Goal: Information Seeking & Learning: Find specific fact

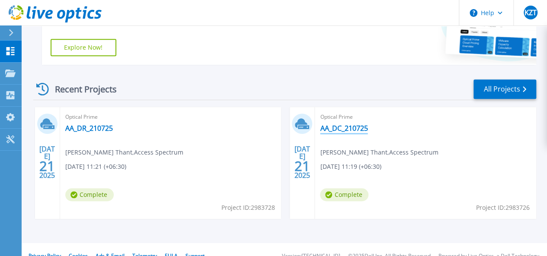
scroll to position [209, 0]
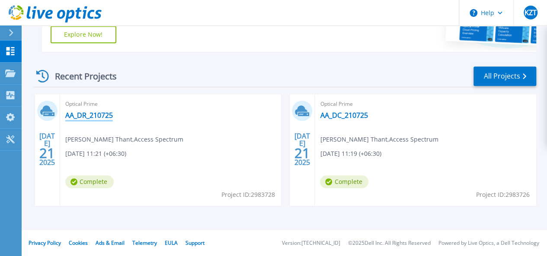
click at [92, 116] on link "AA_DR_210725" at bounding box center [89, 115] width 48 height 9
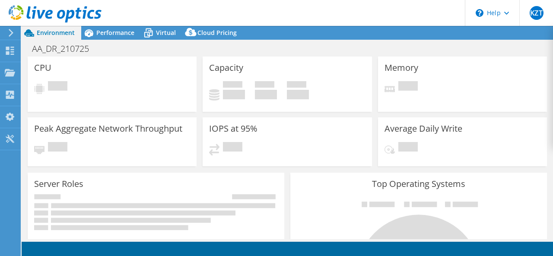
select select "USD"
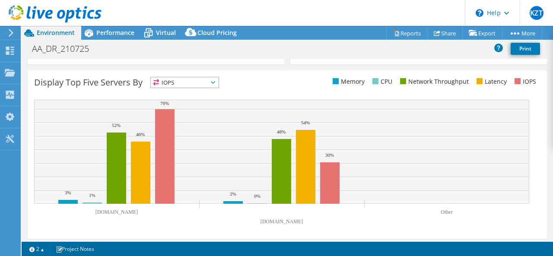
scroll to position [344, 0]
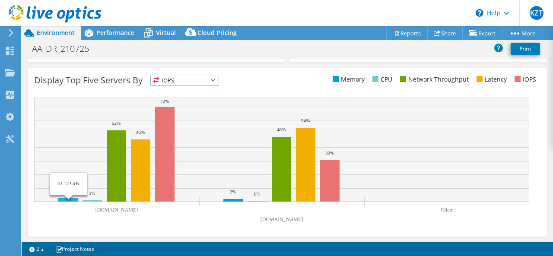
click at [68, 198] on rect at bounding box center [67, 200] width 19 height 4
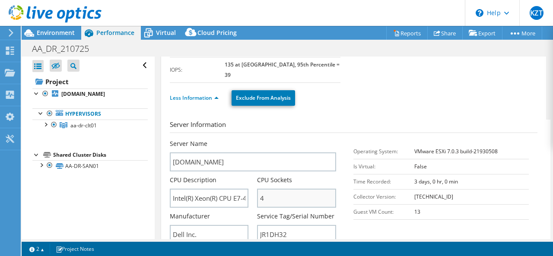
scroll to position [0, 0]
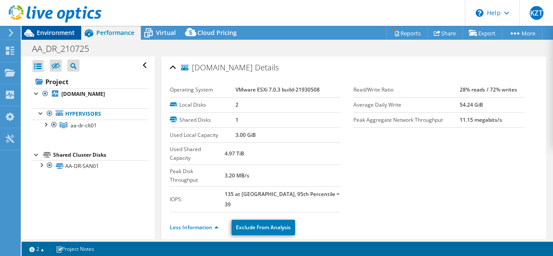
click at [53, 34] on span "Environment" at bounding box center [56, 33] width 38 height 8
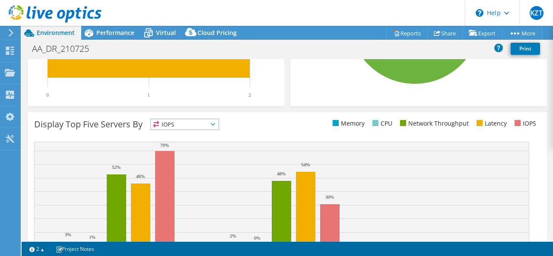
scroll to position [344, 0]
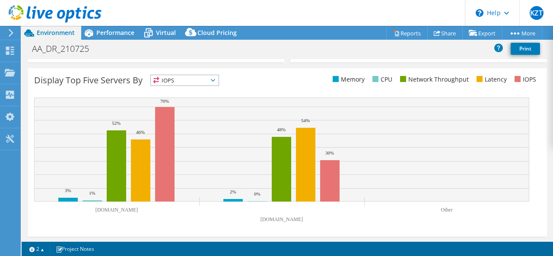
click at [210, 76] on span "IOPS" at bounding box center [185, 80] width 68 height 10
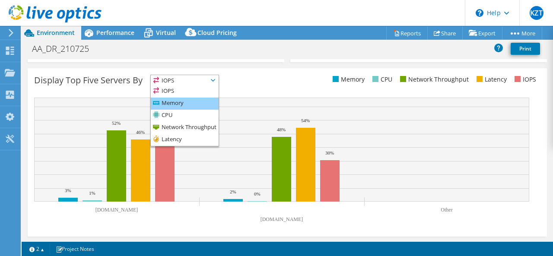
click at [205, 105] on li "Memory" at bounding box center [185, 104] width 68 height 12
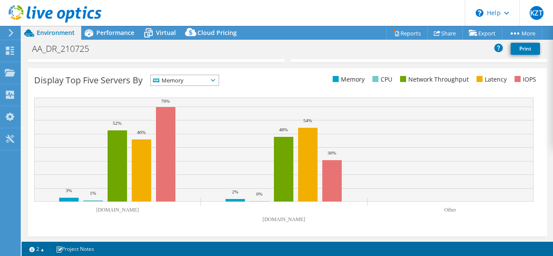
click at [207, 222] on rect at bounding box center [284, 163] width 500 height 130
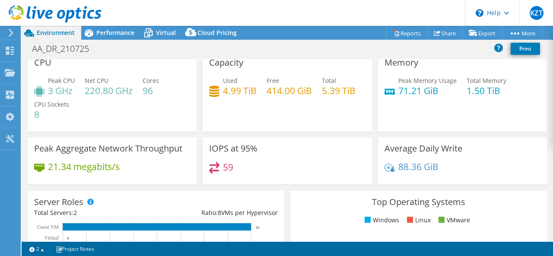
scroll to position [0, 0]
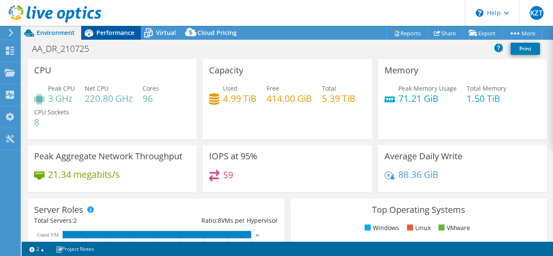
click at [96, 31] on icon at bounding box center [88, 32] width 15 height 15
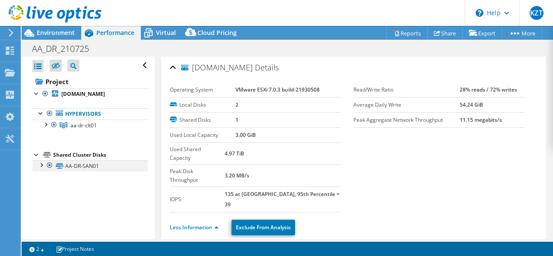
click at [42, 164] on div at bounding box center [41, 164] width 9 height 9
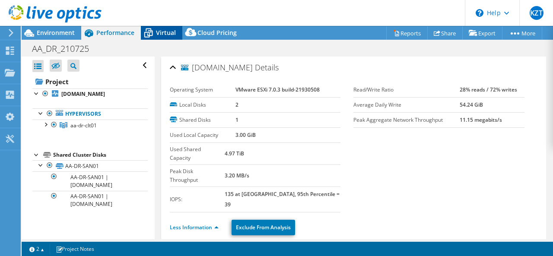
click at [150, 38] on icon at bounding box center [148, 32] width 15 height 15
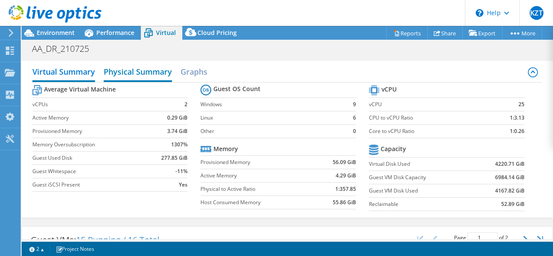
click at [147, 74] on h2 "Physical Summary" at bounding box center [138, 72] width 68 height 19
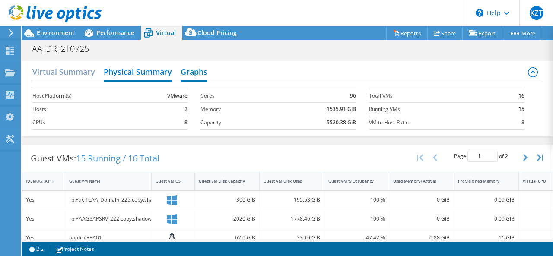
click at [194, 74] on h2 "Graphs" at bounding box center [194, 72] width 27 height 19
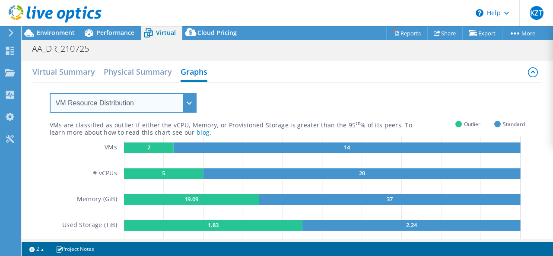
click at [192, 105] on select "VM Resource Distribution Provisioning Contrast Over Provisioning" at bounding box center [123, 102] width 147 height 19
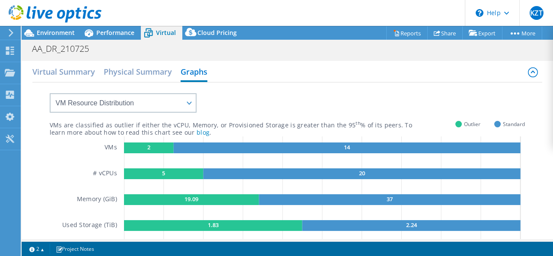
click at [369, 108] on div "VMs are classified as outlier if either the vCPU, Memory, or Provisioned Storag…" at bounding box center [288, 178] width 476 height 191
click at [57, 28] on div at bounding box center [51, 14] width 102 height 29
click at [53, 33] on span "Environment" at bounding box center [56, 33] width 38 height 8
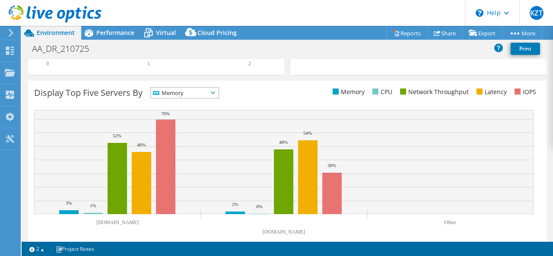
scroll to position [344, 0]
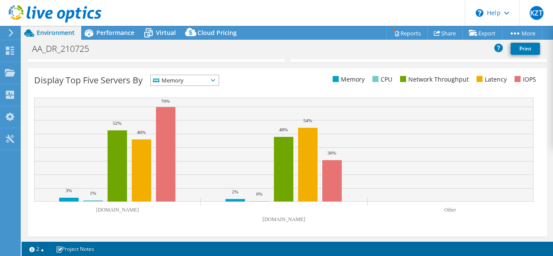
click at [11, 32] on use at bounding box center [11, 33] width 5 height 8
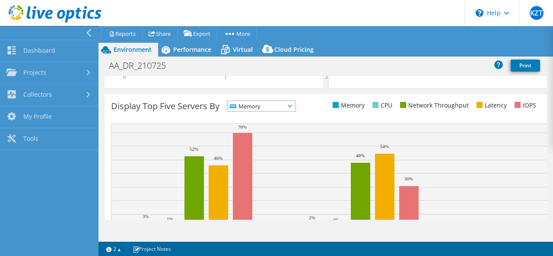
click at [89, 33] on icon at bounding box center [89, 33] width 6 height 8
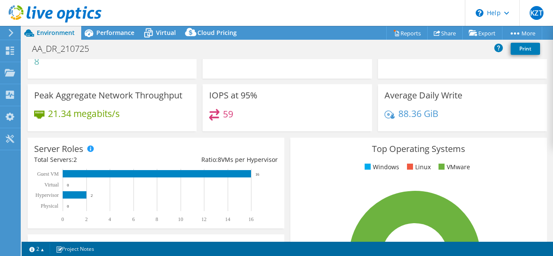
scroll to position [0, 0]
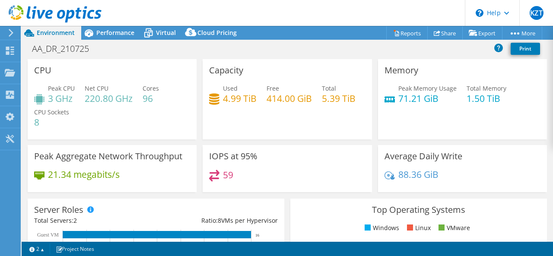
click at [13, 27] on div at bounding box center [51, 14] width 102 height 29
click at [11, 32] on icon at bounding box center [11, 33] width 6 height 8
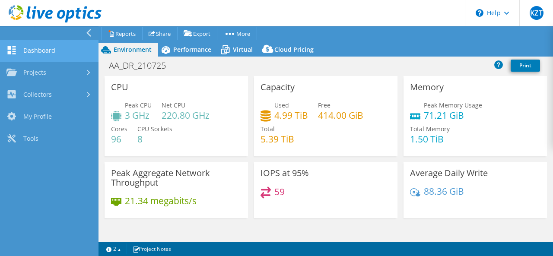
click at [32, 50] on link "Dashboard" at bounding box center [49, 51] width 99 height 22
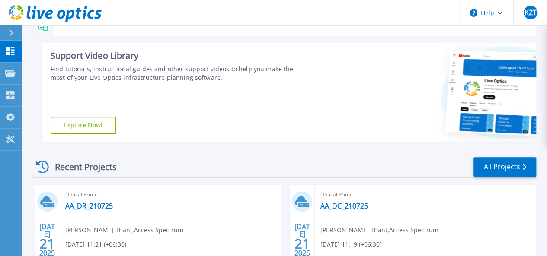
scroll to position [209, 0]
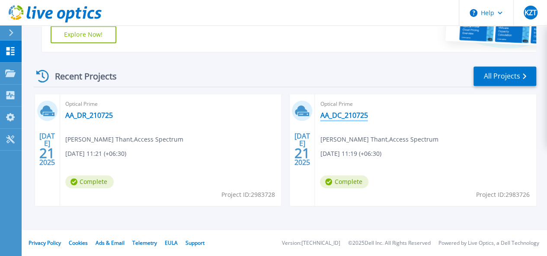
click at [320, 113] on link "AA_DC_210725" at bounding box center [344, 115] width 48 height 9
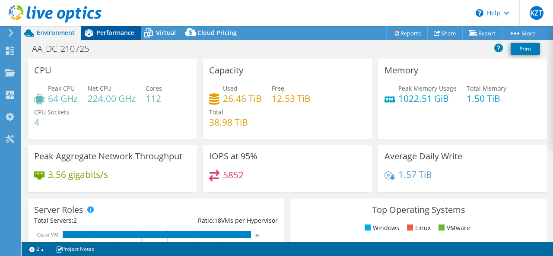
click at [125, 34] on span "Performance" at bounding box center [115, 33] width 38 height 8
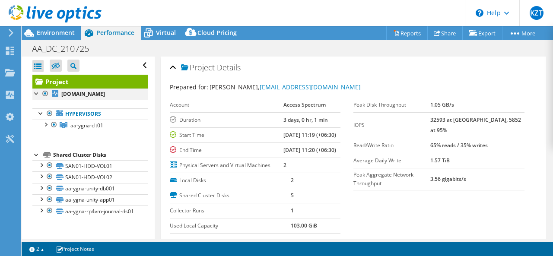
click at [35, 91] on div at bounding box center [36, 93] width 9 height 9
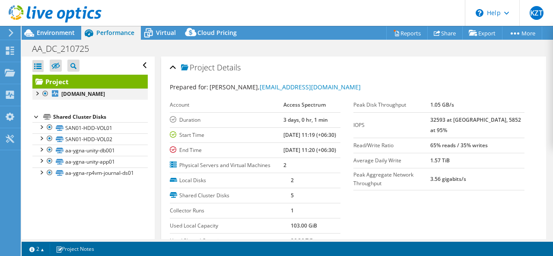
click at [35, 91] on div at bounding box center [36, 93] width 9 height 9
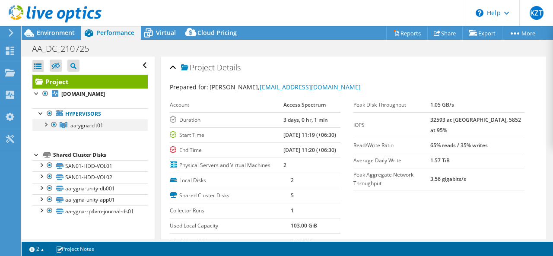
click at [46, 128] on div at bounding box center [45, 124] width 9 height 9
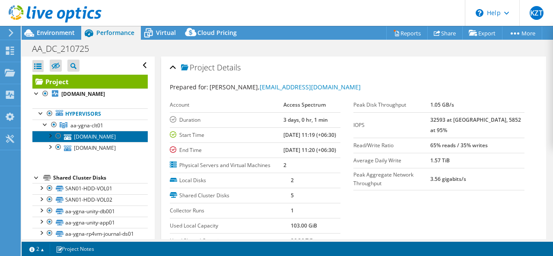
click at [99, 142] on link "aa-ygna-esxi02.pacificaa.com" at bounding box center [89, 136] width 115 height 11
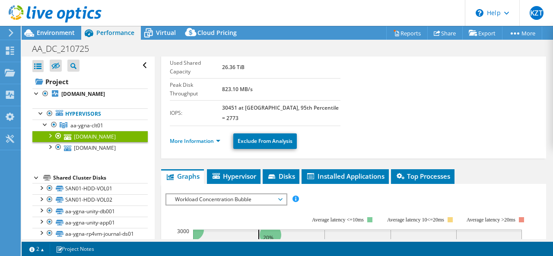
scroll to position [86, 0]
click at [316, 172] on span "Installed Applications" at bounding box center [345, 176] width 79 height 9
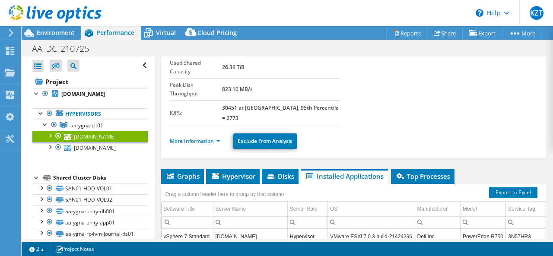
scroll to position [130, 0]
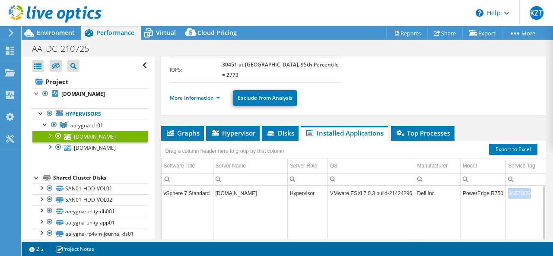
drag, startPoint x: 503, startPoint y: 166, endPoint x: 525, endPoint y: 166, distance: 22.0
click at [525, 186] on td "3N57HR3" at bounding box center [526, 193] width 40 height 15
copy td "3N57HR3"
